Goal: Find specific page/section: Find specific page/section

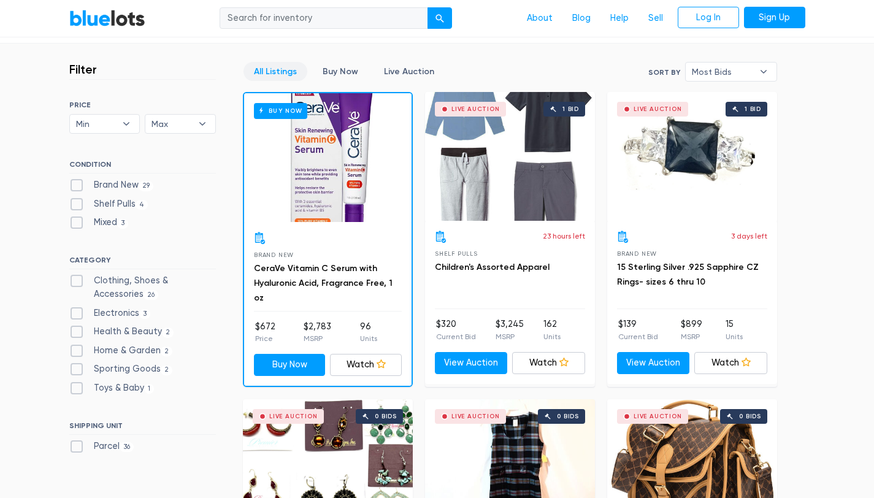
scroll to position [346, 0]
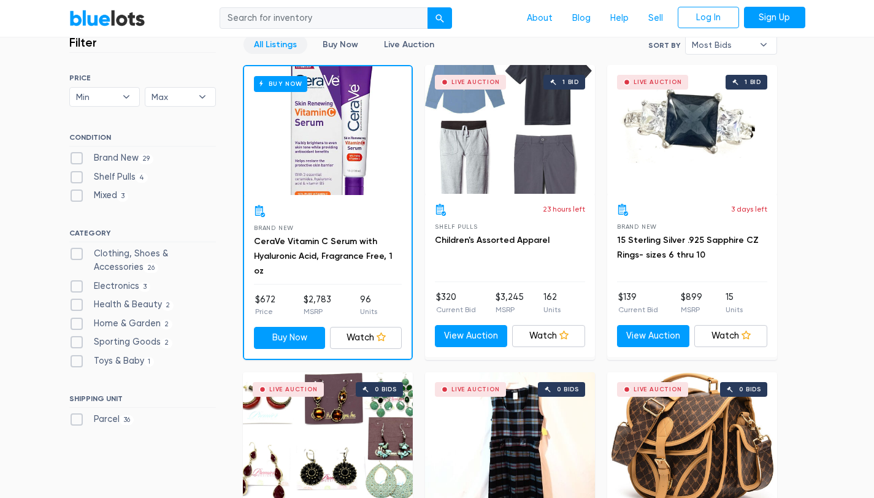
click at [71, 339] on label "Sporting Goods 2" at bounding box center [121, 341] width 104 height 13
click at [71, 339] on Goods"] "Sporting Goods 2" at bounding box center [73, 339] width 8 height 8
checkbox Goods"] "true"
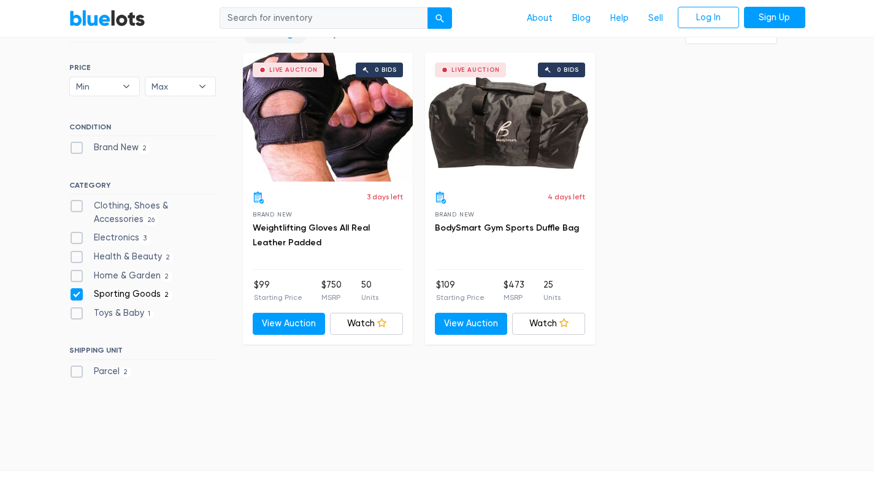
scroll to position [354, 0]
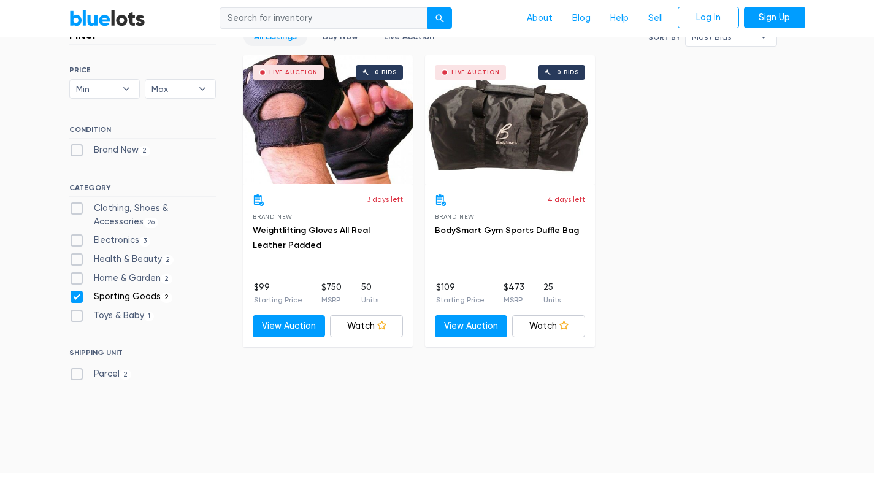
click at [75, 299] on label "Sporting Goods 2" at bounding box center [121, 296] width 104 height 13
click at [75, 298] on Goods"] "Sporting Goods 2" at bounding box center [73, 294] width 8 height 8
checkbox Goods"] "false"
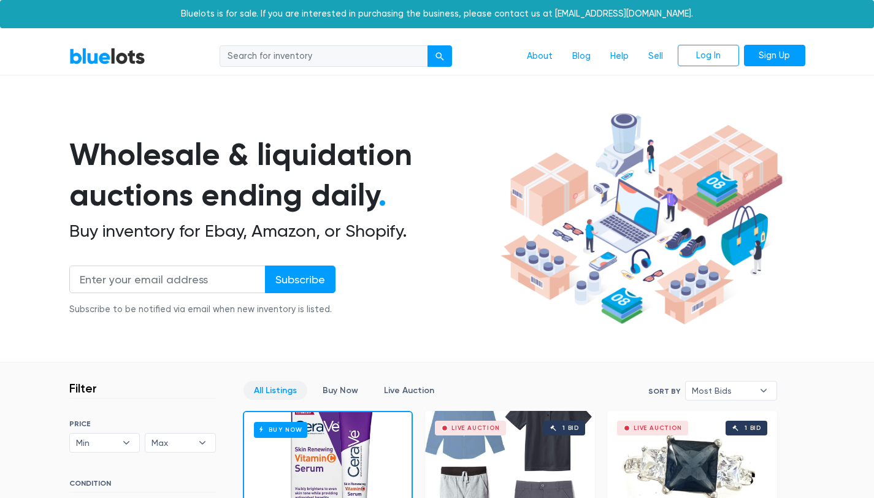
scroll to position [330, 0]
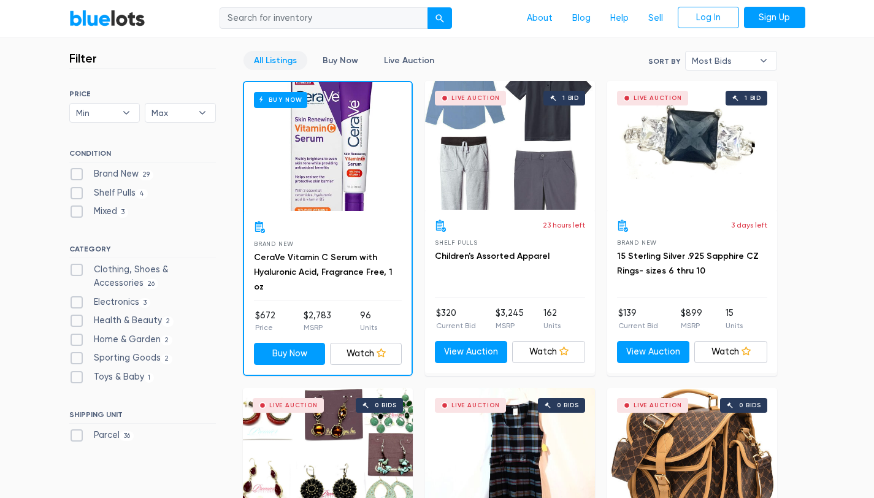
click at [75, 238] on div "SORT BY Most Bids Ending Soonest Newly Listed Lowest Price Highest Price Most B…" at bounding box center [142, 268] width 147 height 357
click at [73, 303] on label "Electronics 3" at bounding box center [110, 302] width 82 height 13
click at [73, 303] on input "Electronics 3" at bounding box center [73, 300] width 8 height 8
checkbox input "true"
